Goal: Check status: Check status

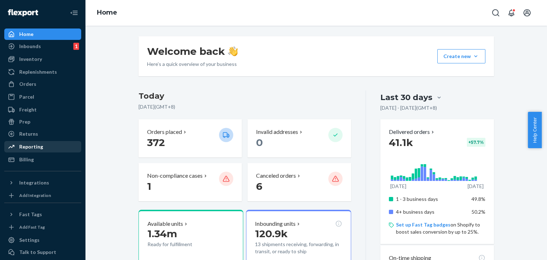
click at [32, 145] on div "Reporting" at bounding box center [31, 146] width 24 height 7
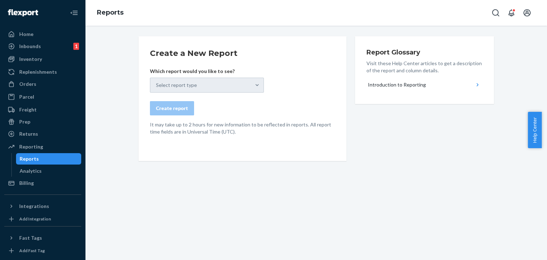
click at [161, 85] on div "Select report type" at bounding box center [207, 85] width 114 height 15
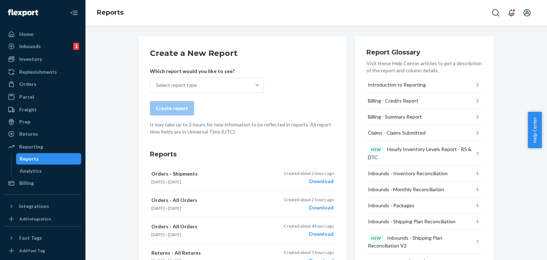
click at [186, 86] on div "Select report type" at bounding box center [176, 85] width 41 height 7
click at [157, 86] on input "Select report type" at bounding box center [156, 85] width 1 height 7
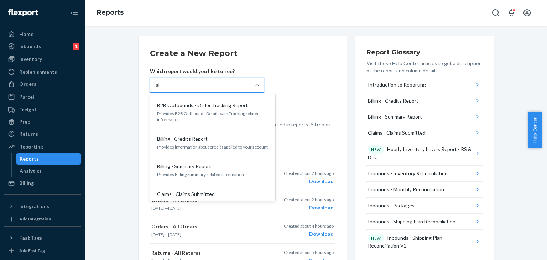
type input "all"
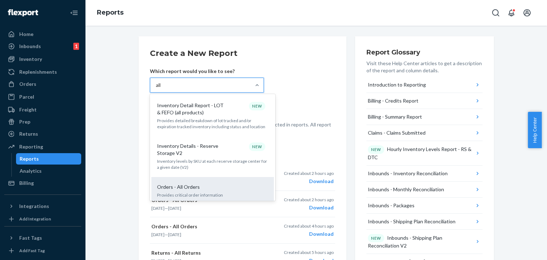
click at [217, 183] on div "Orders - All Orders" at bounding box center [211, 186] width 114 height 7
click at [162, 89] on input "all" at bounding box center [159, 85] width 6 height 7
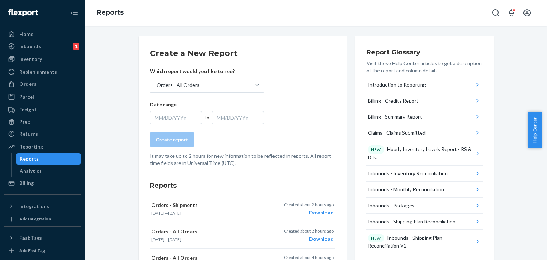
click at [171, 116] on div "MM/DD/YYYY" at bounding box center [176, 117] width 52 height 13
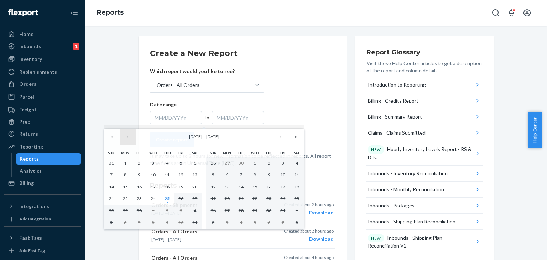
click at [128, 137] on button "‹" at bounding box center [128, 137] width 16 height 16
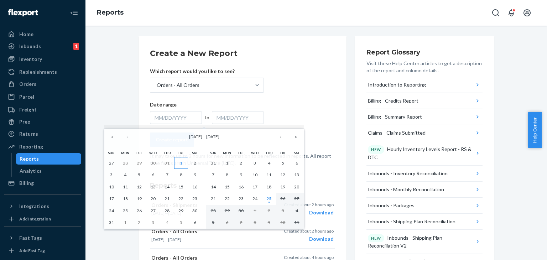
click at [182, 163] on button "1" at bounding box center [181, 163] width 14 height 12
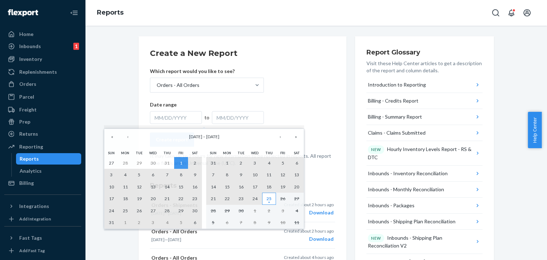
click at [267, 198] on abbr "25" at bounding box center [268, 198] width 5 height 5
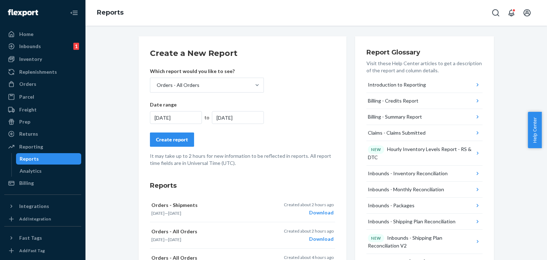
click at [172, 145] on button "Create report" at bounding box center [172, 139] width 44 height 14
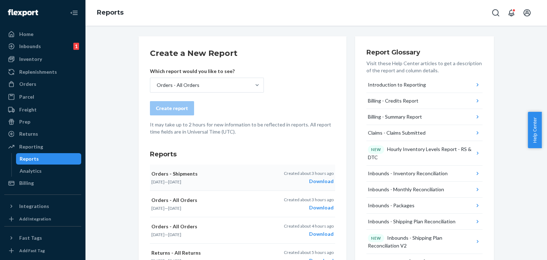
click at [321, 181] on div "Download" at bounding box center [309, 181] width 50 height 7
click at [220, 78] on div "Orders - All Orders" at bounding box center [200, 85] width 100 height 14
click at [157, 82] on input "Orders - All Orders" at bounding box center [156, 85] width 1 height 7
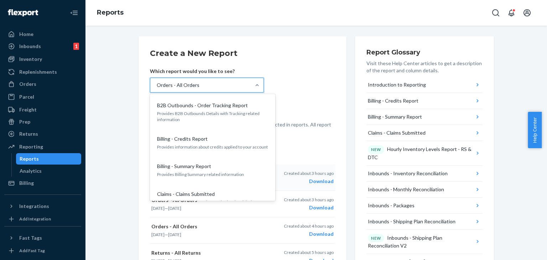
click at [293, 94] on form "Create a New Report Which report would you like to see? option Orders - All Ord…" at bounding box center [242, 92] width 185 height 88
click at [184, 84] on div "Orders - All Orders" at bounding box center [178, 85] width 43 height 7
click at [157, 84] on input "option Orders - All Orders, selected. option B2B Outbounds - Order Tracking Rep…" at bounding box center [156, 85] width 1 height 7
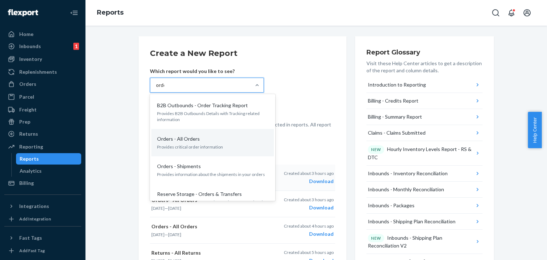
type input "order"
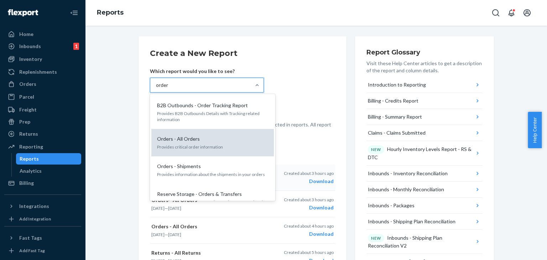
click at [204, 142] on div "Orders - All Orders" at bounding box center [211, 138] width 114 height 7
click at [169, 89] on input "order" at bounding box center [162, 85] width 13 height 7
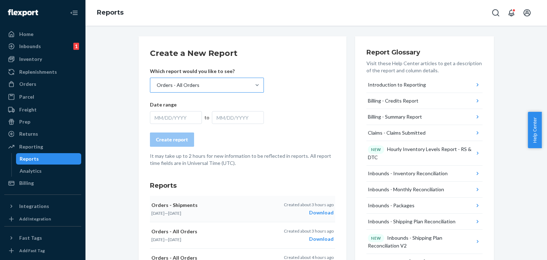
click at [187, 116] on div "MM/DD/YYYY" at bounding box center [176, 117] width 52 height 13
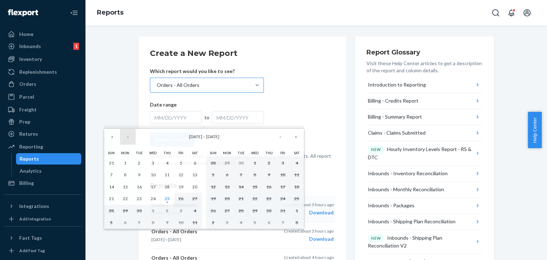
click at [125, 139] on button "‹" at bounding box center [128, 137] width 16 height 16
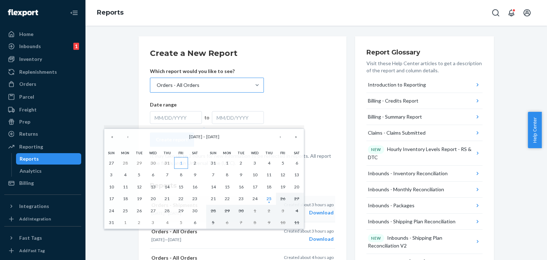
click at [179, 163] on button "1" at bounding box center [181, 163] width 14 height 12
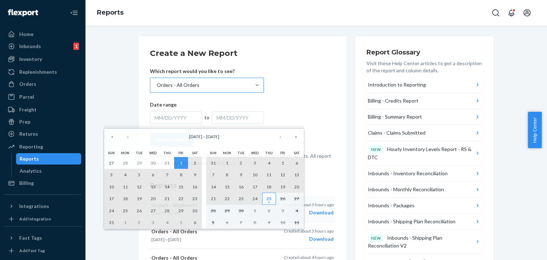
click at [268, 193] on button "25" at bounding box center [269, 199] width 14 height 12
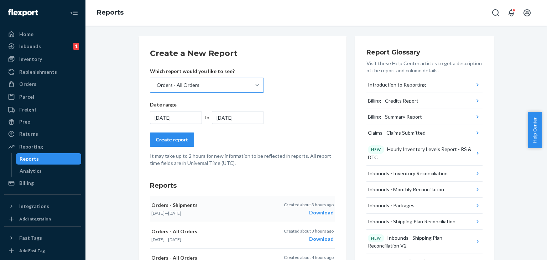
click at [169, 144] on button "Create report" at bounding box center [172, 139] width 44 height 14
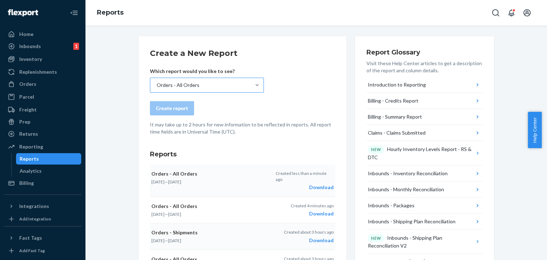
click at [330, 184] on div "Download" at bounding box center [305, 187] width 58 height 7
click at [501, 9] on button "Open Search Box" at bounding box center [495, 13] width 14 height 14
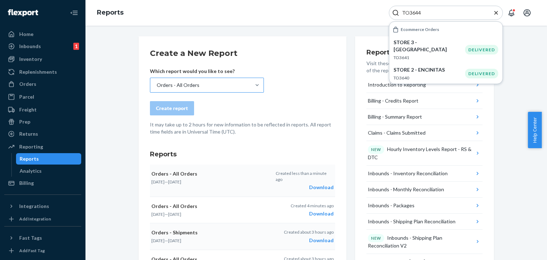
type input "TO3644"
click at [454, 39] on p "STORE 3 - [GEOGRAPHIC_DATA]" at bounding box center [429, 46] width 72 height 14
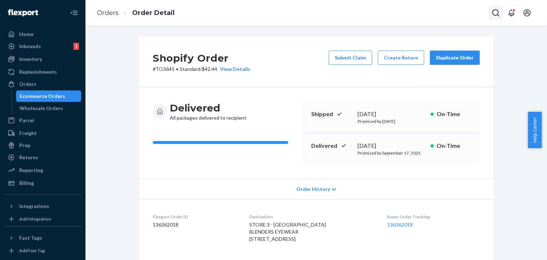
click at [492, 12] on icon "Open Search Box" at bounding box center [495, 12] width 7 height 7
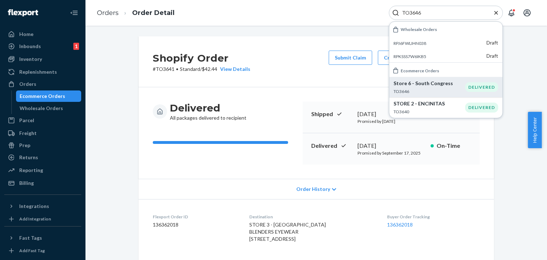
click at [445, 84] on p "Store 6 - South Congress" at bounding box center [429, 83] width 72 height 7
click at [325, 189] on span "Order History" at bounding box center [313, 188] width 34 height 7
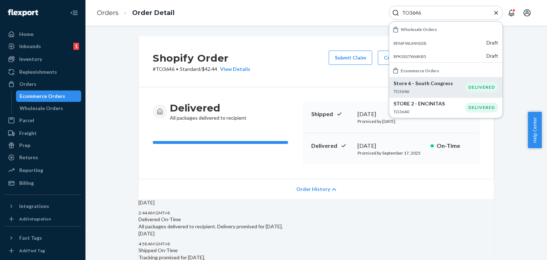
click at [423, 6] on div "TO3646" at bounding box center [446, 13] width 114 height 14
click at [428, 13] on input "TO3646" at bounding box center [443, 12] width 88 height 7
paste input "2"
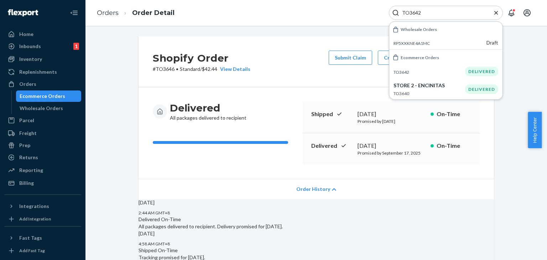
paste input "57"
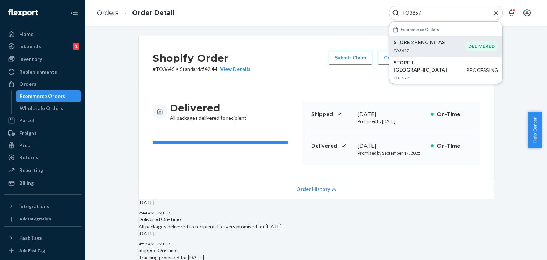
type input "TO3657"
click at [424, 43] on p "STORE 2 - ENCINITAS" at bounding box center [429, 42] width 72 height 7
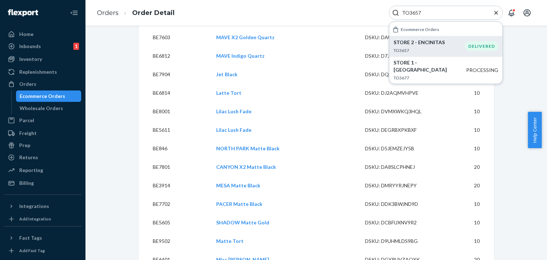
scroll to position [427, 0]
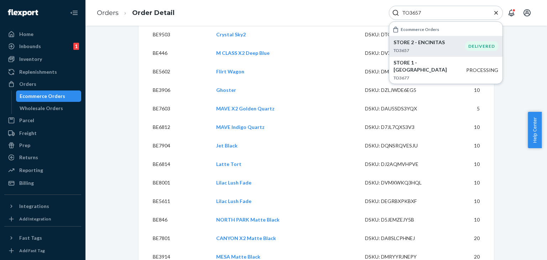
click at [435, 47] on div "STORE 2 - ENCINITAS TO3657" at bounding box center [429, 46] width 72 height 15
click at [496, 17] on div "TO3657" at bounding box center [446, 13] width 114 height 14
click at [497, 9] on icon "Close Search" at bounding box center [495, 12] width 7 height 7
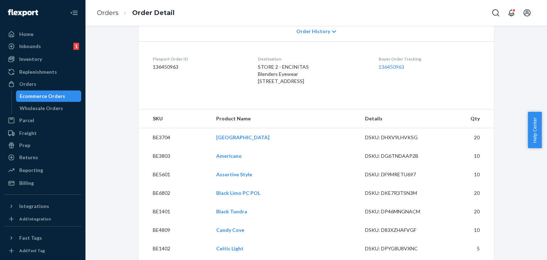
scroll to position [142, 0]
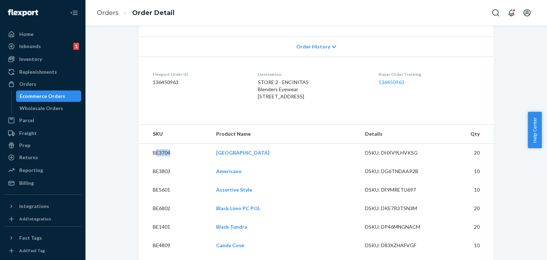
copy td "E3704"
copy td "BE3704"
drag, startPoint x: 171, startPoint y: 163, endPoint x: 146, endPoint y: 168, distance: 25.1
click at [146, 162] on td "BE3704" at bounding box center [174, 152] width 72 height 19
click at [158, 180] on td "BE3803" at bounding box center [174, 171] width 72 height 19
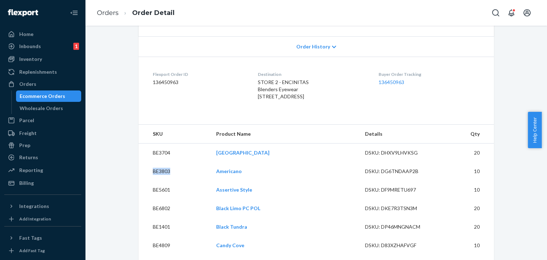
click at [158, 180] on td "BE3803" at bounding box center [174, 171] width 72 height 19
copy td "BE3803"
click at [153, 216] on td "BE6802" at bounding box center [174, 208] width 72 height 19
click at [152, 199] on td "BE5601" at bounding box center [174, 189] width 72 height 19
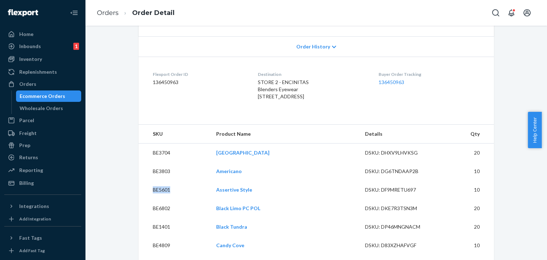
click at [152, 199] on td "BE5601" at bounding box center [174, 189] width 72 height 19
copy td "BE5601"
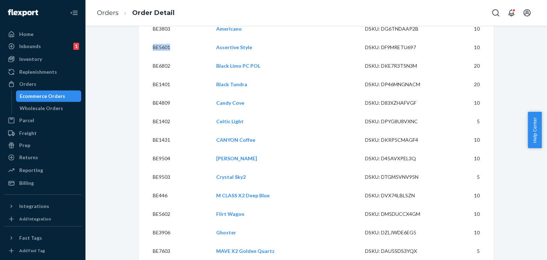
scroll to position [178, 0]
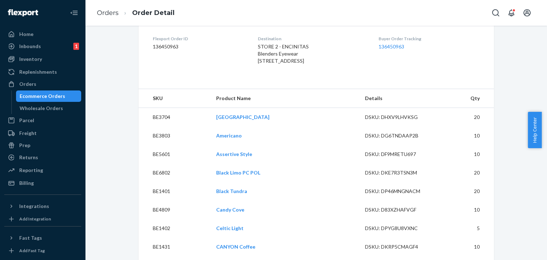
click at [155, 182] on td "BE6802" at bounding box center [174, 172] width 72 height 19
click at [156, 182] on td "BE6802" at bounding box center [174, 172] width 72 height 19
copy td "BE6802"
click at [161, 200] on td "BE1401" at bounding box center [174, 191] width 72 height 19
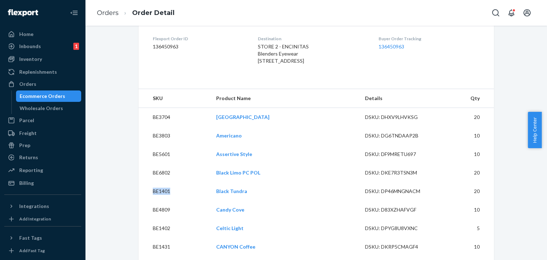
copy td "BE1401"
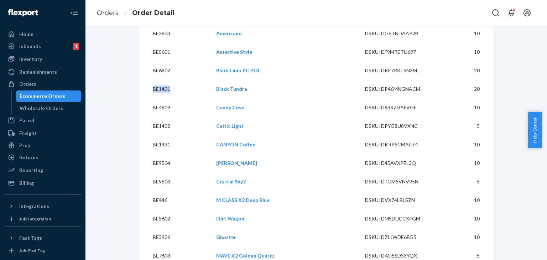
scroll to position [285, 0]
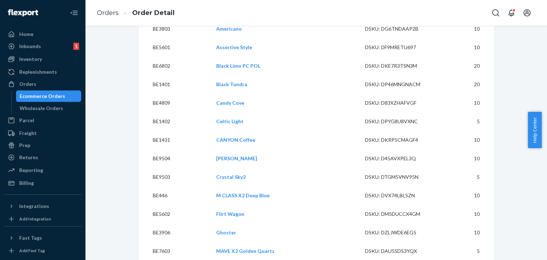
click at [147, 112] on td "BE4809" at bounding box center [174, 103] width 72 height 19
copy td "BE4809"
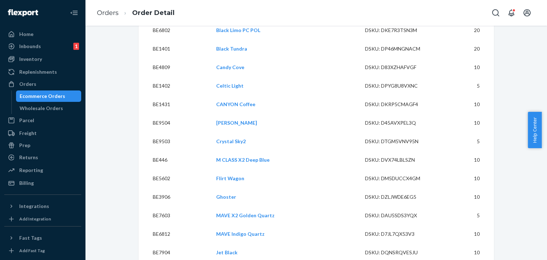
click at [160, 95] on td "BE1402" at bounding box center [174, 86] width 72 height 19
copy td "BE1402"
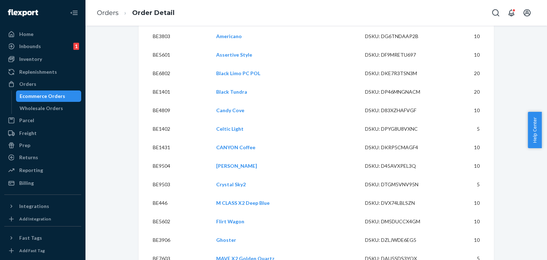
scroll to position [313, 0]
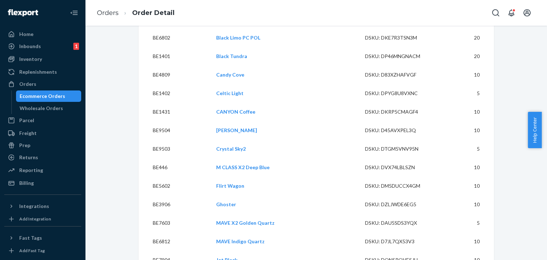
click at [155, 121] on td "BE1431" at bounding box center [174, 112] width 72 height 19
copy td "BE1431"
click at [163, 140] on td "BE9504" at bounding box center [174, 130] width 72 height 19
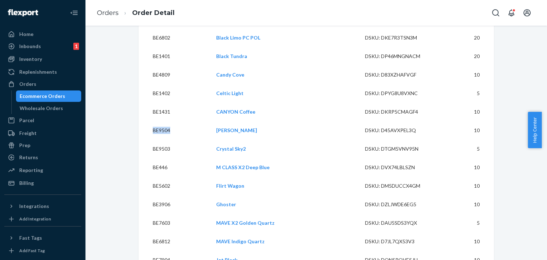
copy td "BE9504"
click at [157, 158] on td "BE9503" at bounding box center [174, 149] width 72 height 19
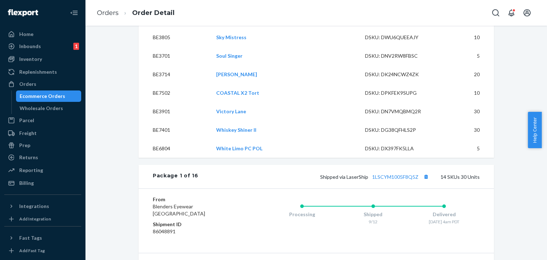
scroll to position [902, 0]
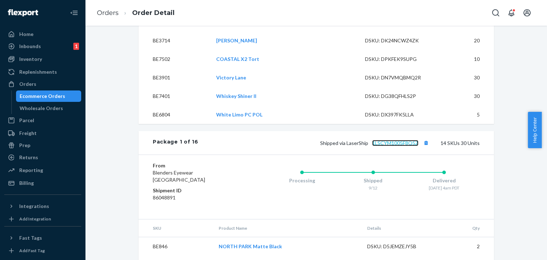
click at [404, 146] on link "1LSCYM1005F8Q5Z" at bounding box center [395, 143] width 46 height 6
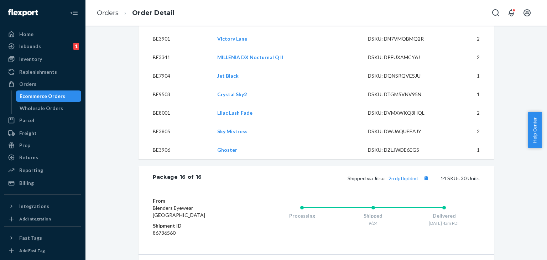
scroll to position [7457, 0]
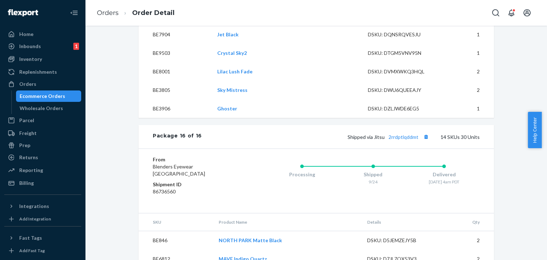
click at [397, 148] on div "Package 16 of 16 Shipped via Jitsu 2rrdptlqddmt 14 SKUs 30 Units" at bounding box center [315, 136] width 355 height 23
click at [398, 140] on link "2rrdptlqddmt" at bounding box center [403, 137] width 30 height 6
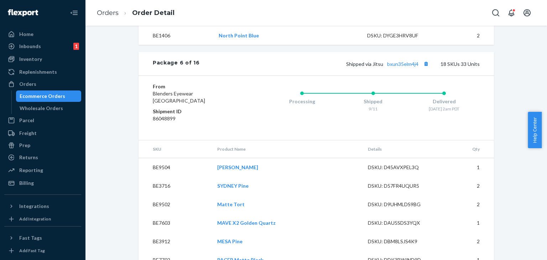
scroll to position [2829, 0]
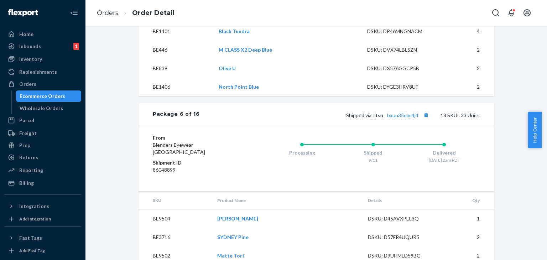
drag, startPoint x: 546, startPoint y: 113, endPoint x: 544, endPoint y: 68, distance: 44.6
click at [541, 69] on body "Home Inbounds 1 Shipping Plans Problems 1 Inventory Products Branded Packaging …" at bounding box center [273, 130] width 547 height 260
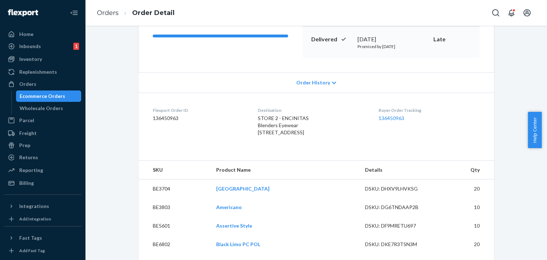
scroll to position [107, 0]
click at [399, 112] on dt "Buyer Order Tracking" at bounding box center [428, 110] width 101 height 6
click at [399, 116] on link "136450963" at bounding box center [391, 118] width 26 height 6
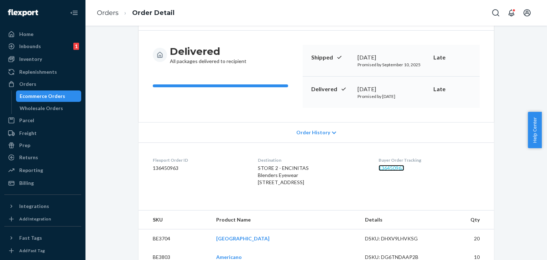
scroll to position [0, 0]
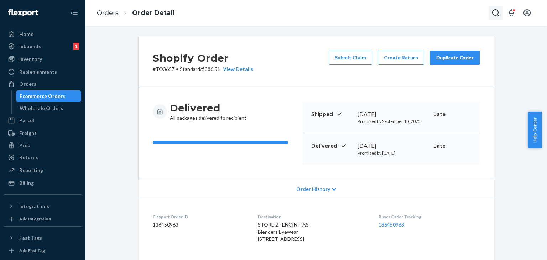
click at [491, 11] on button "Open Search Box" at bounding box center [495, 13] width 14 height 14
click at [494, 12] on icon "Open Search Box" at bounding box center [495, 13] width 9 height 9
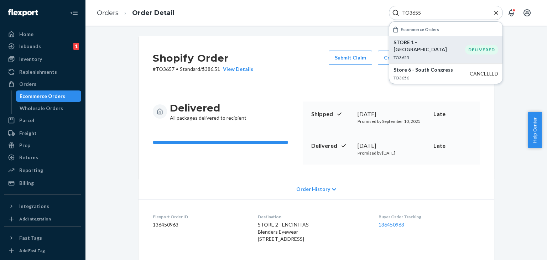
type input "TO3655"
click at [424, 44] on p "STORE 1 - [GEOGRAPHIC_DATA]" at bounding box center [429, 46] width 72 height 14
click at [493, 13] on icon "Close Search" at bounding box center [495, 12] width 7 height 7
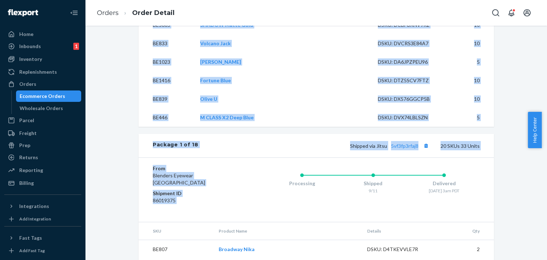
scroll to position [1104, 0]
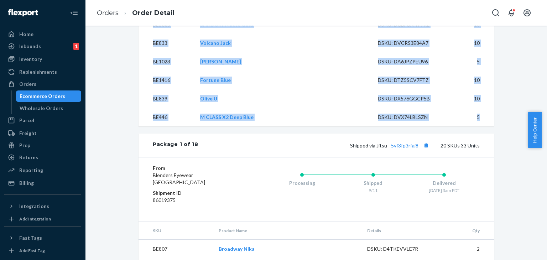
drag, startPoint x: 147, startPoint y: 35, endPoint x: 478, endPoint y: 129, distance: 343.7
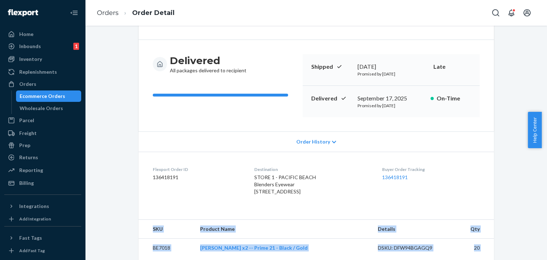
scroll to position [0, 0]
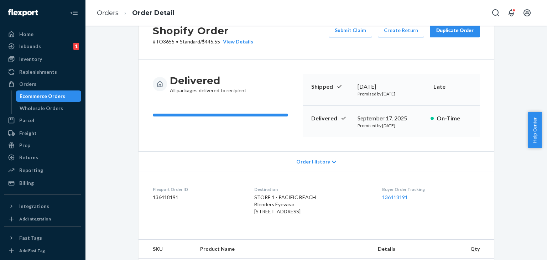
scroll to position [71, 0]
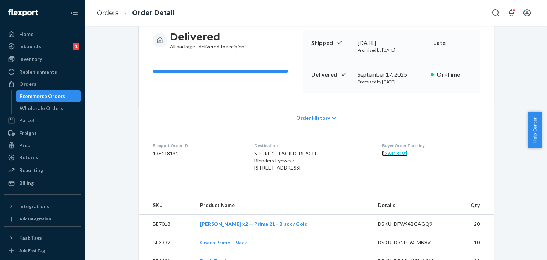
click at [382, 151] on link "136418191" at bounding box center [395, 153] width 26 height 6
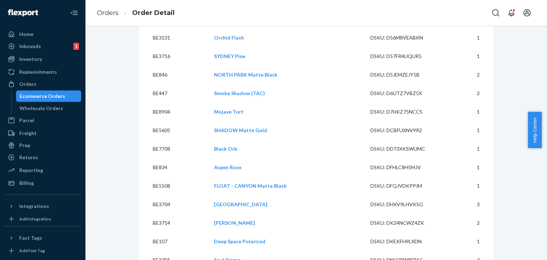
scroll to position [4058, 0]
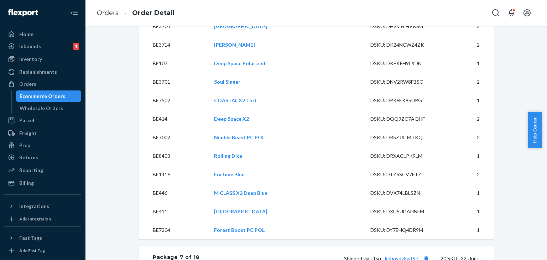
drag, startPoint x: 544, startPoint y: 132, endPoint x: 544, endPoint y: 195, distance: 63.4
click at [541, 195] on body "Home Inbounds 1 Shipping Plans Problems 1 Inventory Products Branded Packaging …" at bounding box center [273, 130] width 547 height 260
drag, startPoint x: 543, startPoint y: 131, endPoint x: 543, endPoint y: 200, distance: 68.3
click at [541, 200] on body "Home Inbounds 1 Shipping Plans Problems 1 Inventory Products Branded Packaging …" at bounding box center [273, 130] width 547 height 260
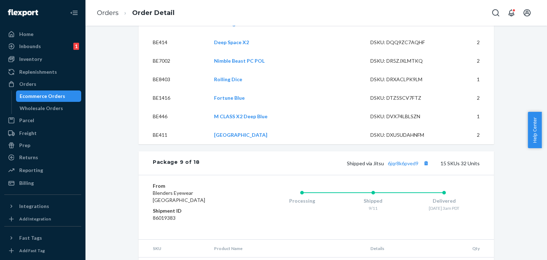
click at [490, 163] on div "Package 9 of 18 Shipped via Jitsu 6jqr8k6pved9 15 SKUs 32 Units" at bounding box center [315, 162] width 355 height 23
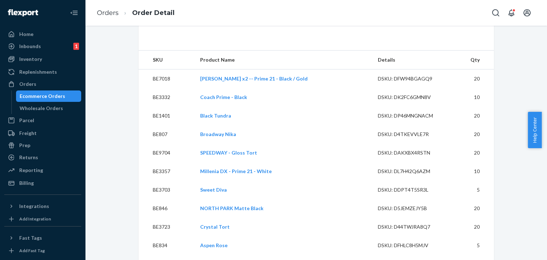
scroll to position [0, 0]
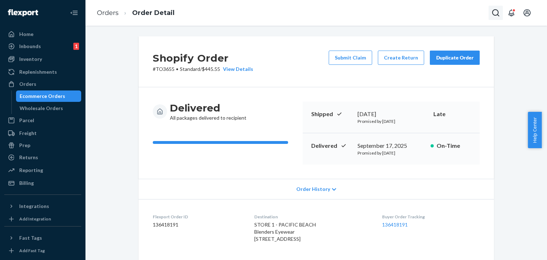
click at [497, 8] on button "Open Search Box" at bounding box center [495, 13] width 14 height 14
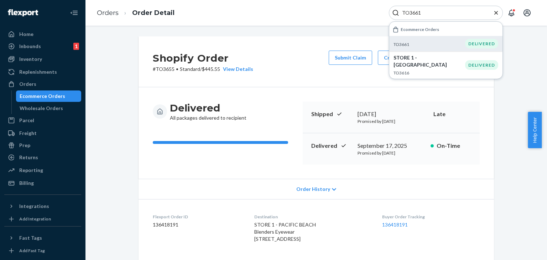
click at [421, 46] on p "TO3661" at bounding box center [429, 44] width 72 height 6
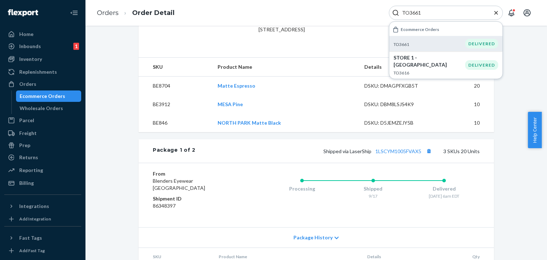
scroll to position [214, 0]
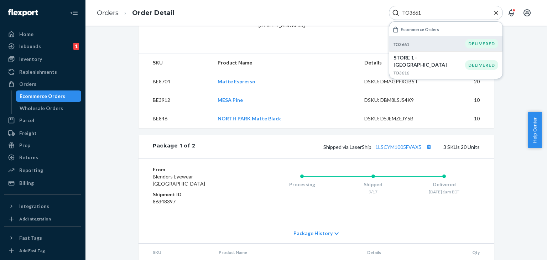
click at [401, 19] on div "TO3661" at bounding box center [446, 13] width 114 height 14
click at [403, 15] on input "TO3661" at bounding box center [443, 12] width 88 height 7
paste input "79"
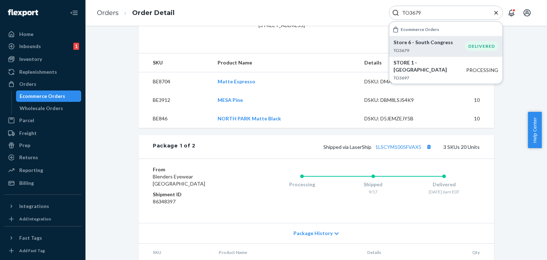
type input "TO3679"
click at [431, 43] on p "Store 6 - South Congress" at bounding box center [429, 42] width 72 height 7
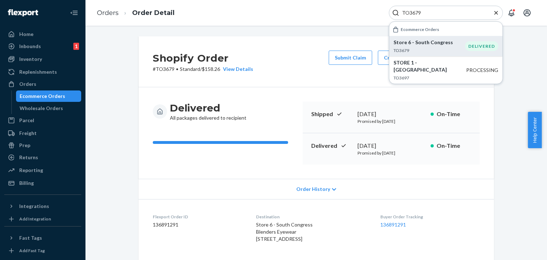
click at [307, 187] on span "Order History" at bounding box center [313, 188] width 34 height 7
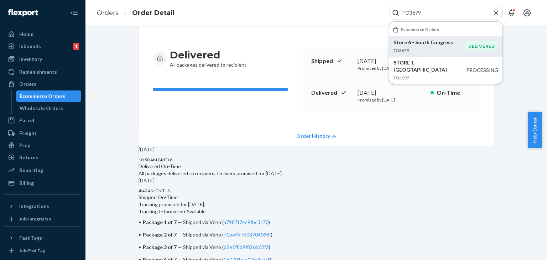
scroll to position [107, 0]
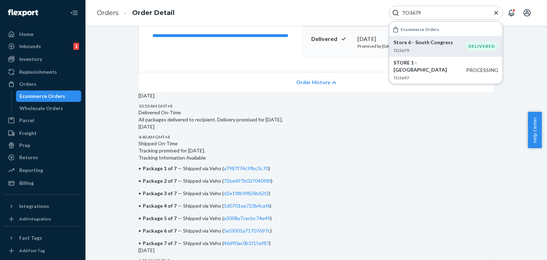
click at [332, 123] on div "Delivered On-Time All packages delivered to recipient. Delivery promised for [D…" at bounding box center [315, 116] width 355 height 14
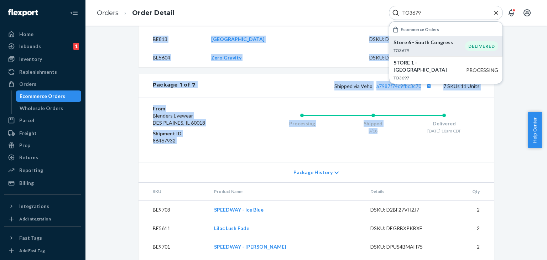
scroll to position [854, 0]
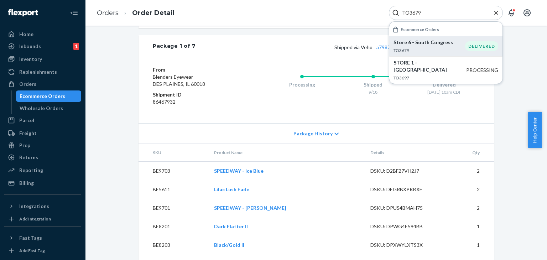
drag, startPoint x: 142, startPoint y: 93, endPoint x: 493, endPoint y: 120, distance: 351.7
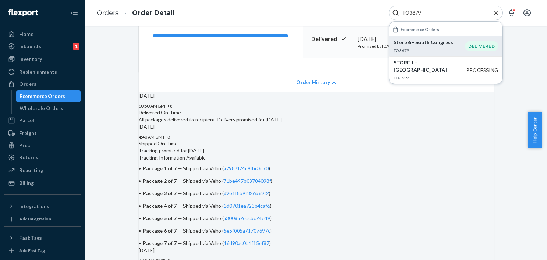
scroll to position [0, 0]
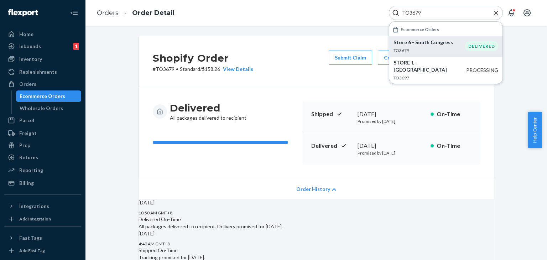
click at [289, 76] on div "Shopify Order # TO3679 • Standard / $158.26 View Details Submit Claim Create Re…" at bounding box center [315, 61] width 355 height 51
click at [497, 13] on icon "Close Search" at bounding box center [495, 12] width 7 height 7
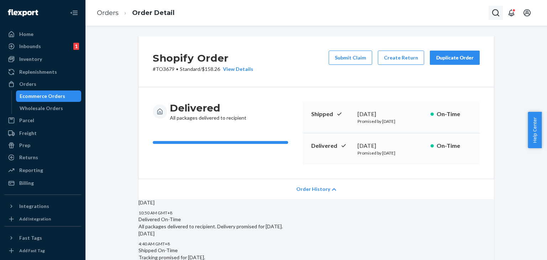
click at [492, 18] on button "Open Search Box" at bounding box center [495, 13] width 14 height 14
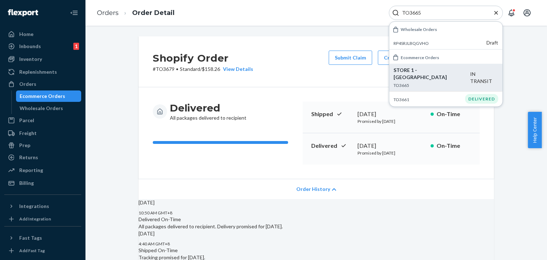
type input "TO3665"
click at [449, 76] on div "STORE 1 - [GEOGRAPHIC_DATA] TO3665" at bounding box center [431, 78] width 77 height 22
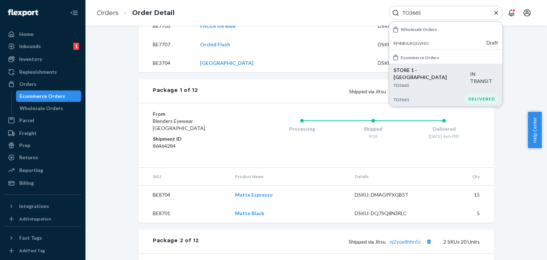
scroll to position [783, 0]
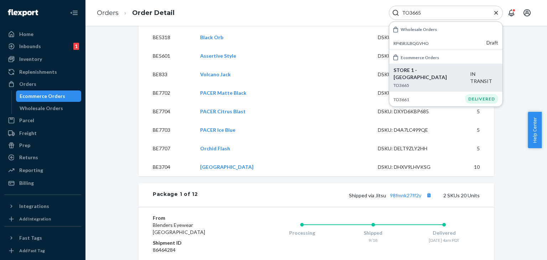
scroll to position [641, 0]
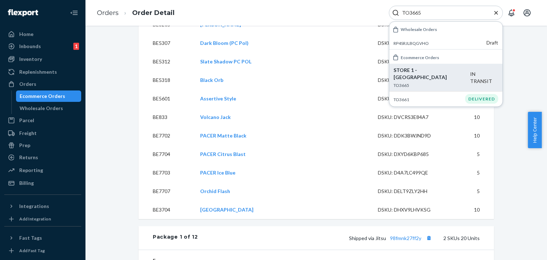
click at [498, 11] on icon "Close Search" at bounding box center [495, 12] width 7 height 7
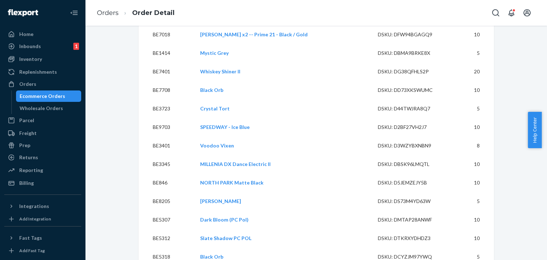
scroll to position [463, 0]
